Goal: Communication & Community: Answer question/provide support

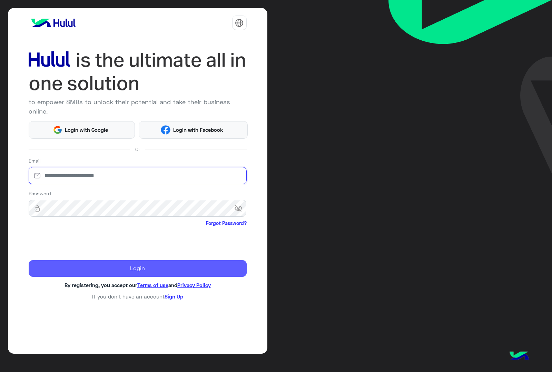
type input "**********"
click at [63, 260] on button "Login" at bounding box center [138, 268] width 218 height 17
click at [139, 260] on button "Login" at bounding box center [138, 268] width 218 height 17
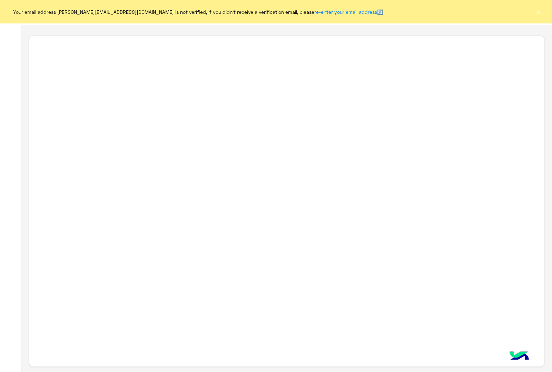
click at [540, 11] on button "×" at bounding box center [537, 11] width 7 height 7
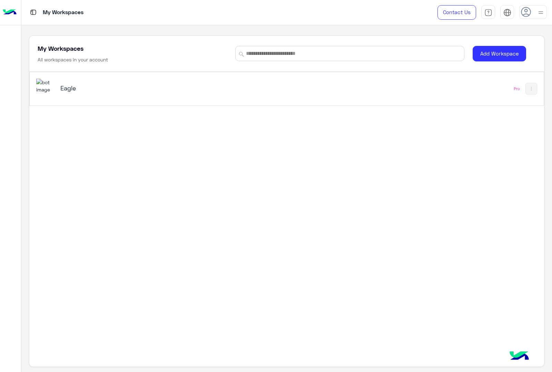
click at [80, 79] on div "Eagle" at bounding box center [186, 89] width 300 height 20
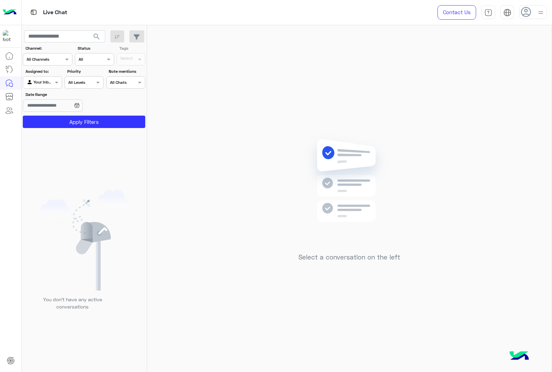
click at [537, 11] on img at bounding box center [540, 12] width 9 height 9
click at [537, 11] on img at bounding box center [541, 13] width 8 height 8
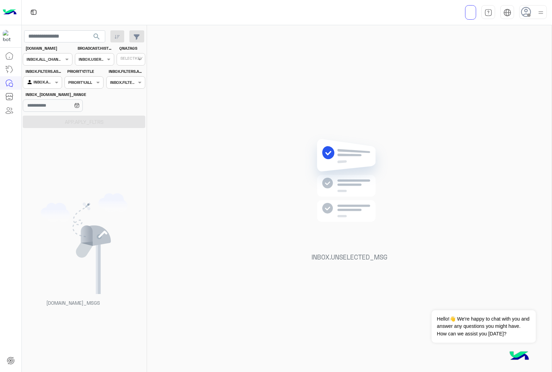
click at [532, 12] on div at bounding box center [533, 12] width 28 height 14
click at [521, 51] on label at bounding box center [503, 52] width 75 height 11
click at [543, 14] on img at bounding box center [541, 13] width 8 height 8
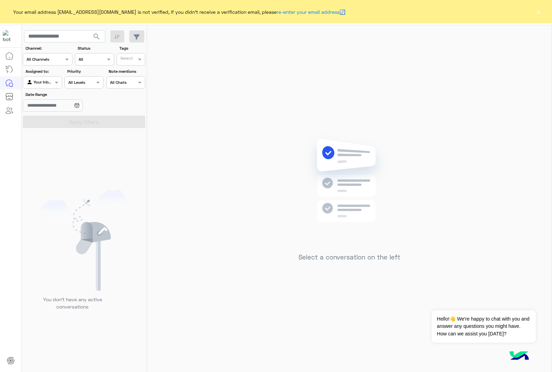
click at [535, 11] on button "×" at bounding box center [537, 11] width 7 height 7
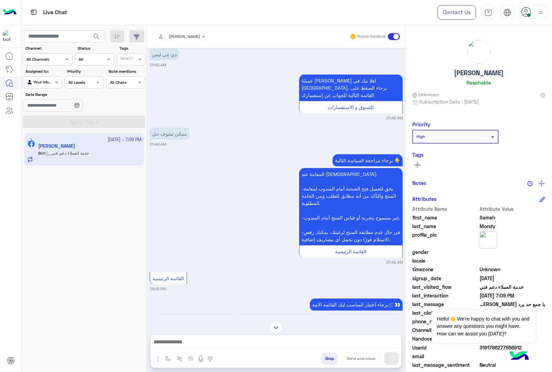
scroll to position [1802, 0]
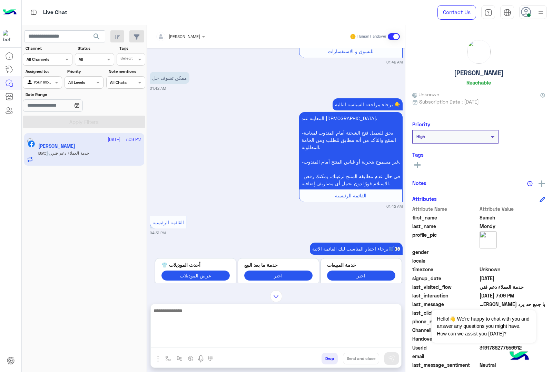
click at [216, 345] on textarea at bounding box center [276, 326] width 250 height 41
type textarea "**********"
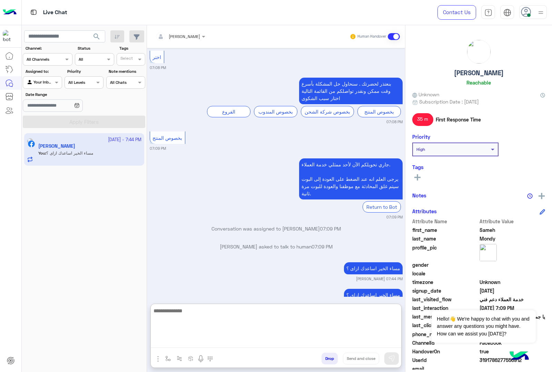
scroll to position [2343, 0]
